Goal: Find specific fact: Find specific fact

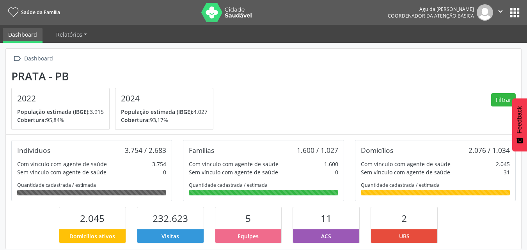
click at [513, 12] on button "apps" at bounding box center [514, 13] width 14 height 14
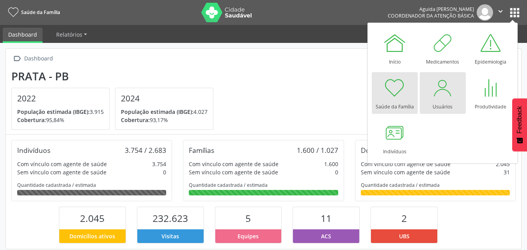
click at [443, 108] on div "Usuários" at bounding box center [442, 104] width 20 height 11
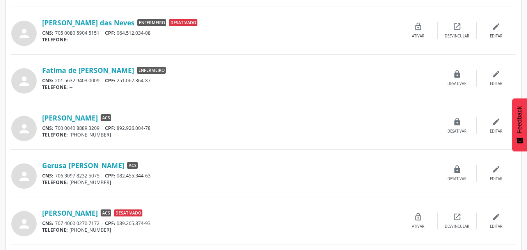
scroll to position [234, 0]
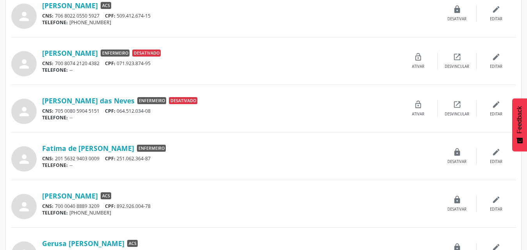
drag, startPoint x: 157, startPoint y: 18, endPoint x: 118, endPoint y: 17, distance: 39.0
click at [118, 17] on div "CNS: 706 8022 0550 5927 CPF: 509.412.674-15" at bounding box center [239, 15] width 395 height 7
copy div "509.412.674-15"
drag, startPoint x: 170, startPoint y: 27, endPoint x: 165, endPoint y: 15, distance: 12.6
click at [168, 19] on div "person Antonio Tadeu Nunes Moura ACS CNS: 706 8022 0550 5927 CPF: 509.412.674-1…" at bounding box center [263, 13] width 504 height 31
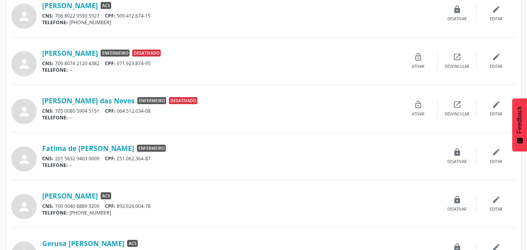
drag, startPoint x: 158, startPoint y: 16, endPoint x: 118, endPoint y: 18, distance: 40.2
click at [118, 18] on div "CNS: 706 8022 0550 5927 CPF: 509.412.674-15" at bounding box center [239, 15] width 395 height 7
copy div "509.412.674-15"
